Goal: Use online tool/utility: Utilize a website feature to perform a specific function

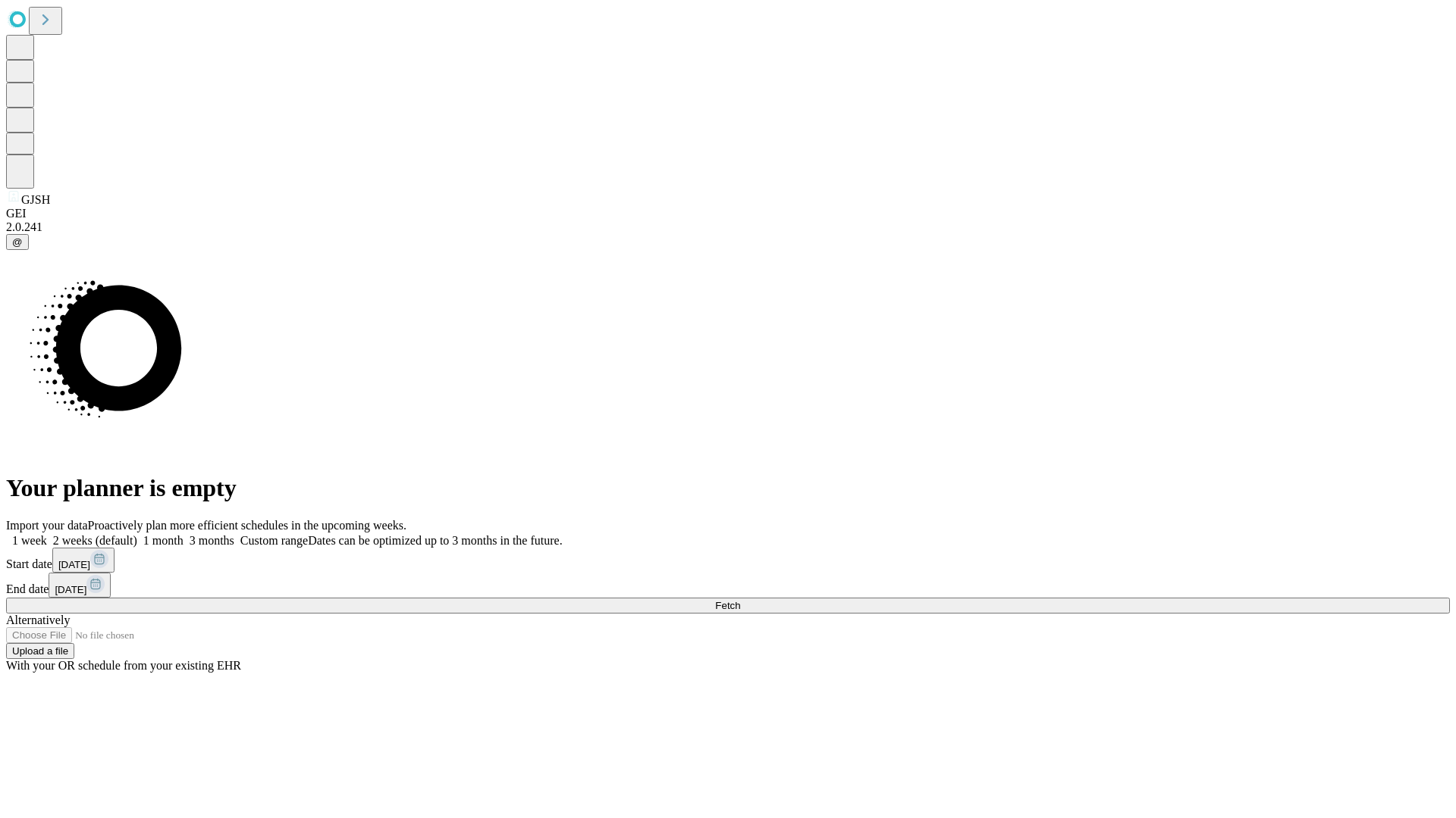
click at [740, 600] on span "Fetch" at bounding box center [727, 606] width 25 height 11
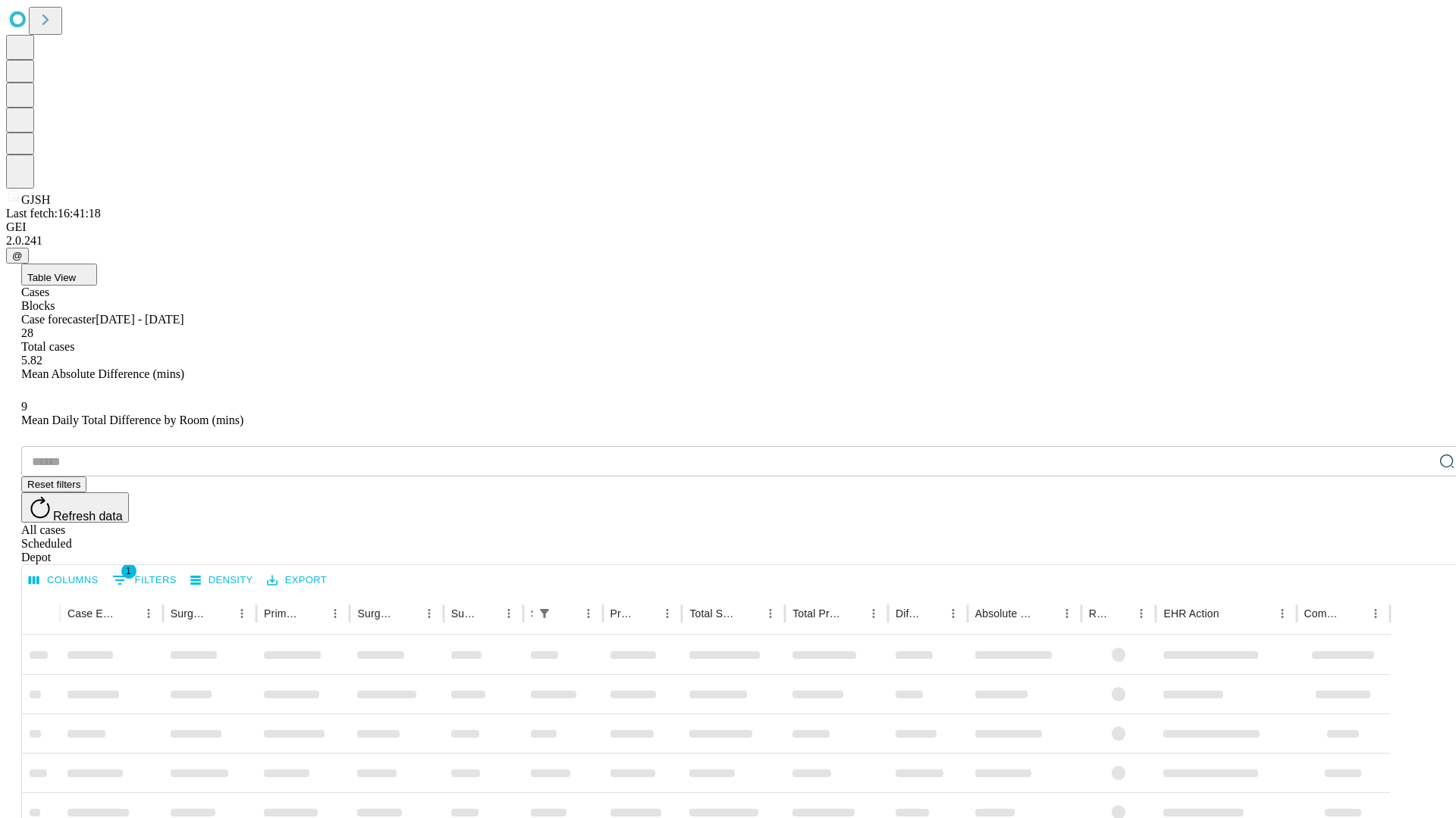
click at [76, 272] on span "Table View" at bounding box center [51, 277] width 48 height 11
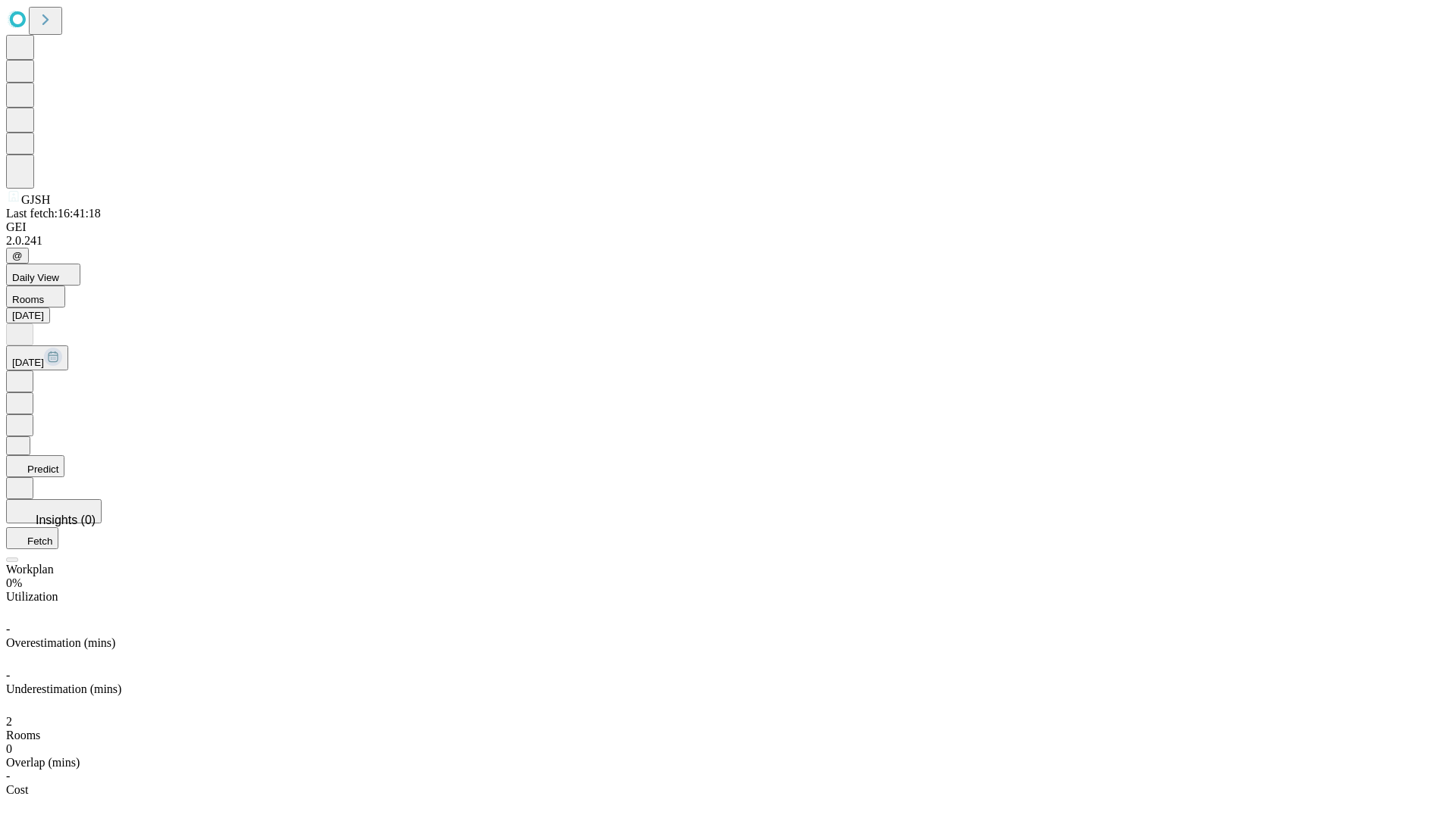
click at [65, 455] on button "Predict" at bounding box center [36, 466] width 58 height 22
